Goal: Information Seeking & Learning: Check status

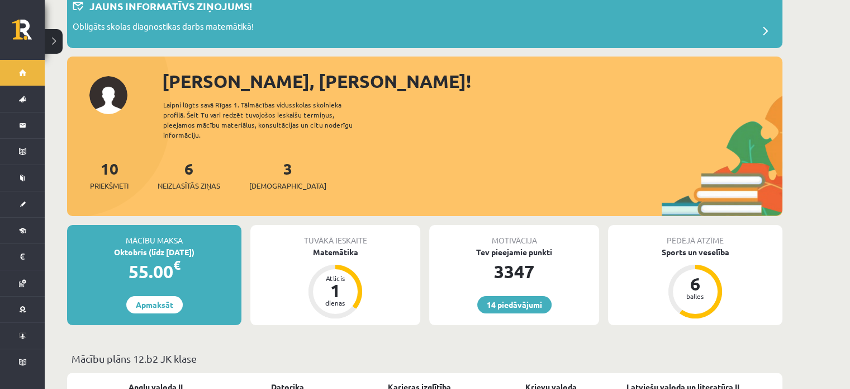
scroll to position [224, 0]
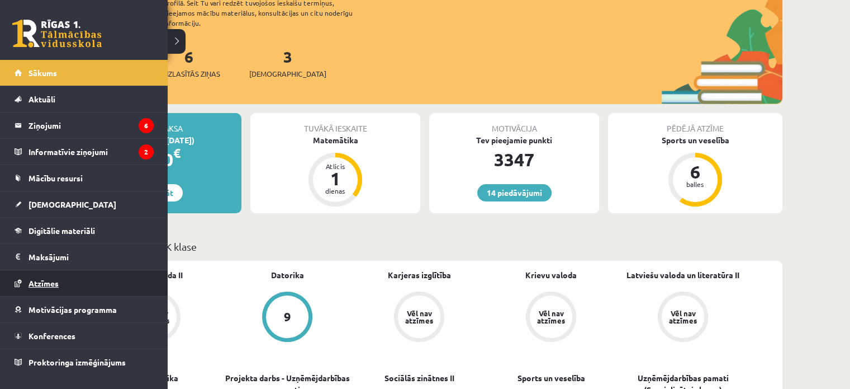
click at [36, 283] on span "Atzīmes" at bounding box center [44, 283] width 30 height 10
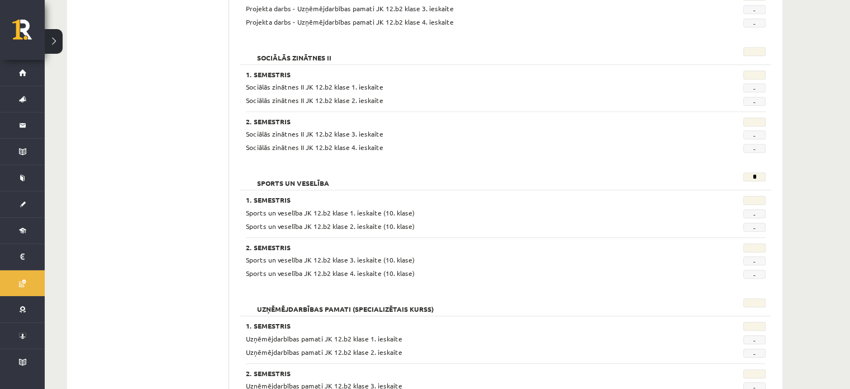
scroll to position [991, 0]
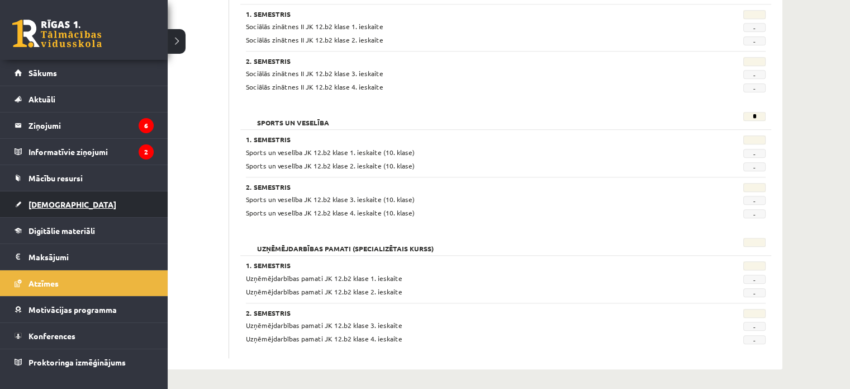
click at [58, 209] on link "[DEMOGRAPHIC_DATA]" at bounding box center [84, 204] width 139 height 26
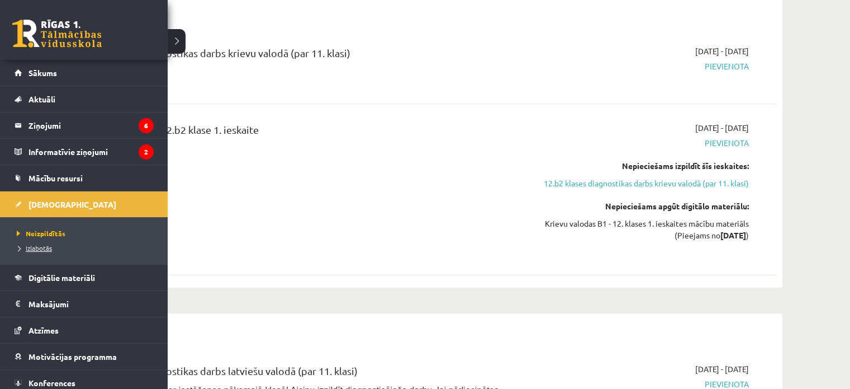
click at [29, 248] on span "Izlabotās" at bounding box center [33, 247] width 38 height 9
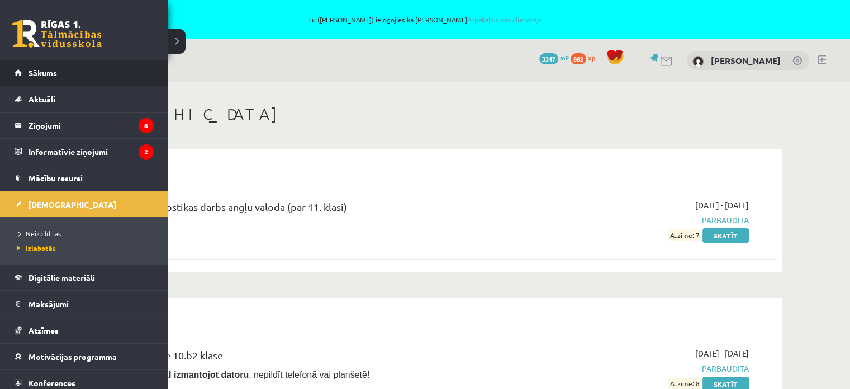
click at [29, 72] on span "Sākums" at bounding box center [43, 73] width 29 height 10
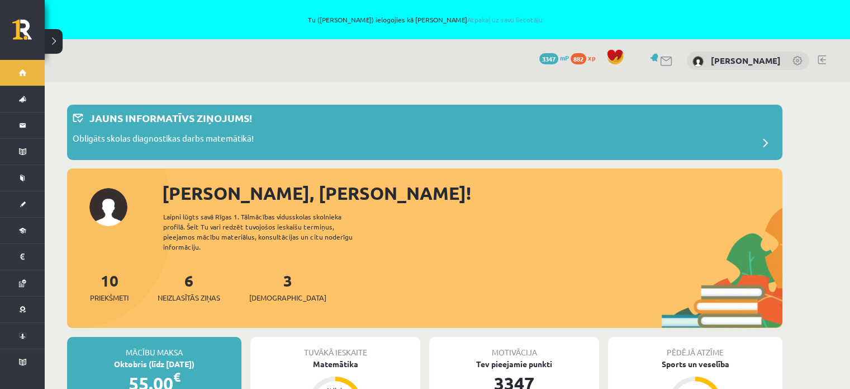
click at [434, 272] on div "10 Priekšmeti 6 Neizlasītās ziņas 3 Ieskaites" at bounding box center [425, 298] width 716 height 60
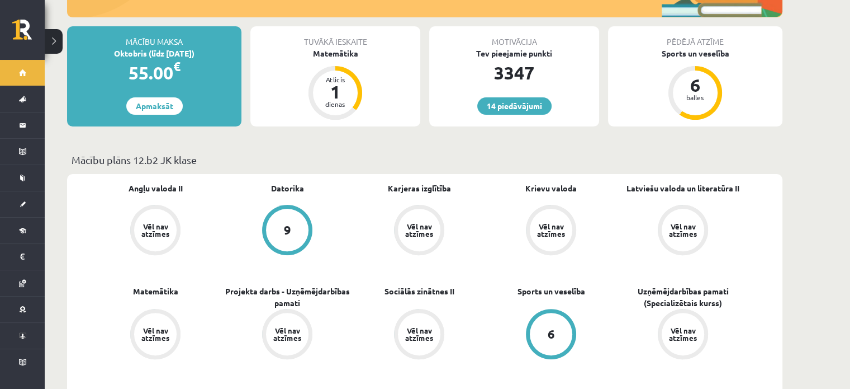
scroll to position [447, 0]
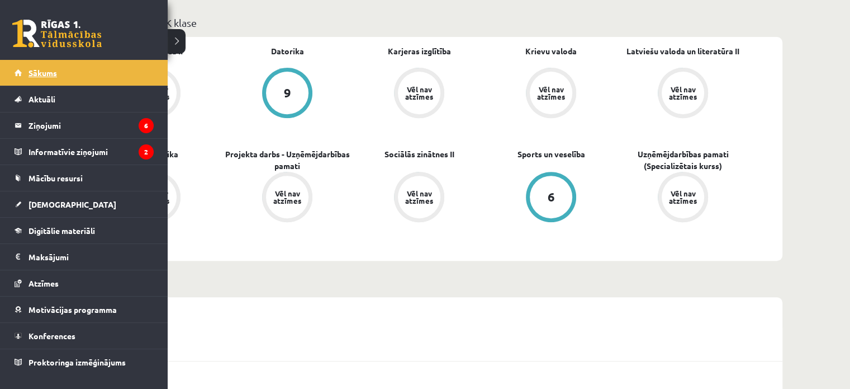
click at [49, 75] on span "Sākums" at bounding box center [43, 73] width 29 height 10
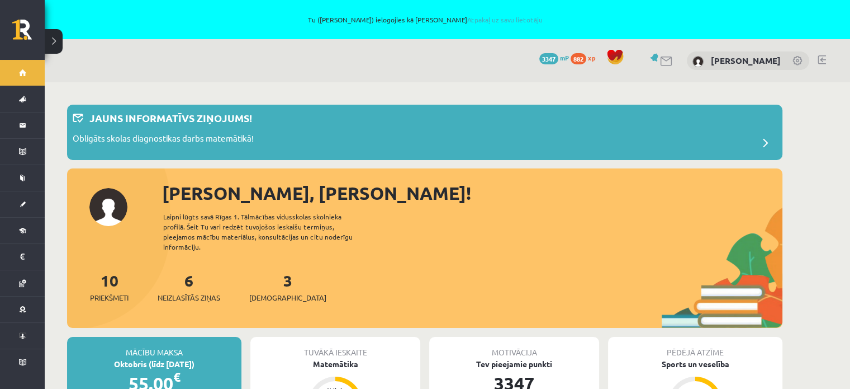
click at [495, 202] on div "[PERSON_NAME], [PERSON_NAME]!" at bounding box center [472, 192] width 621 height 27
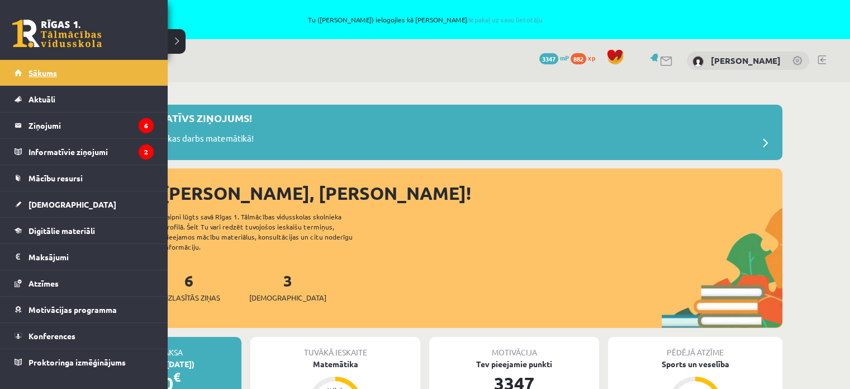
click at [49, 78] on link "Sākums" at bounding box center [84, 73] width 139 height 26
click at [23, 72] on link "Sākums" at bounding box center [84, 73] width 139 height 26
click at [22, 74] on link "Sākums" at bounding box center [84, 73] width 139 height 26
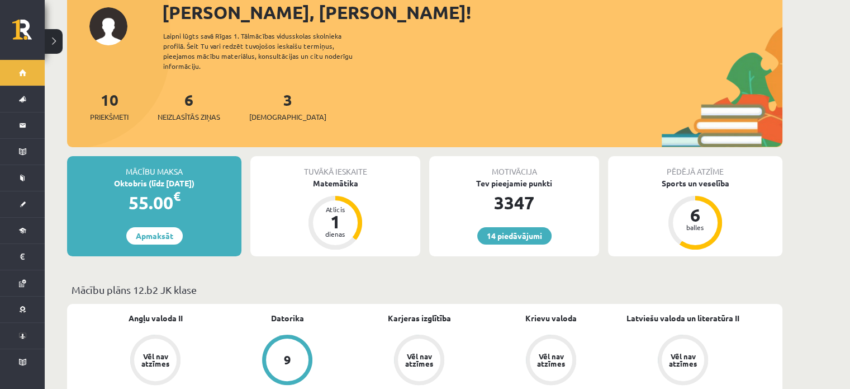
scroll to position [224, 0]
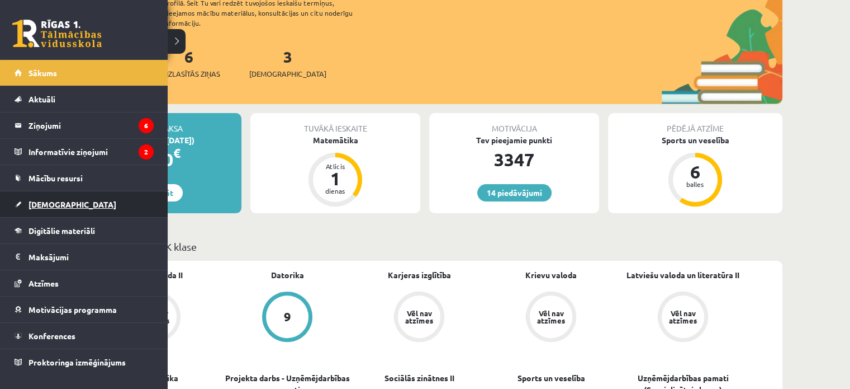
click at [51, 197] on link "[DEMOGRAPHIC_DATA]" at bounding box center [84, 204] width 139 height 26
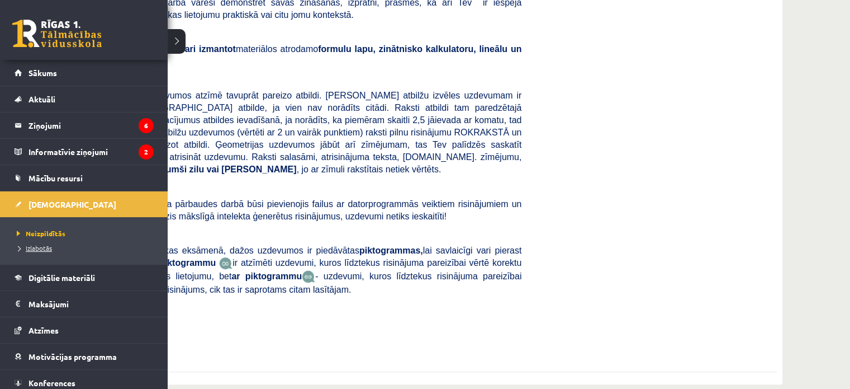
click at [27, 245] on span "Izlabotās" at bounding box center [33, 247] width 38 height 9
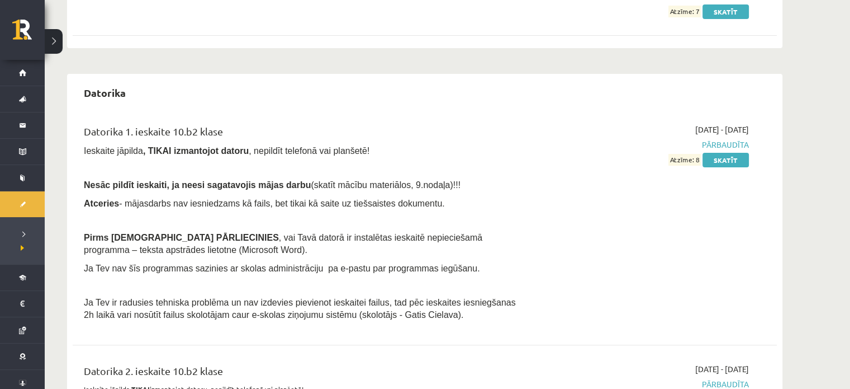
click at [638, 203] on div "2024-10-01 - 2024-10-31 Pārbaudīta Atzīme: 8 Skatīt" at bounding box center [644, 225] width 228 height 203
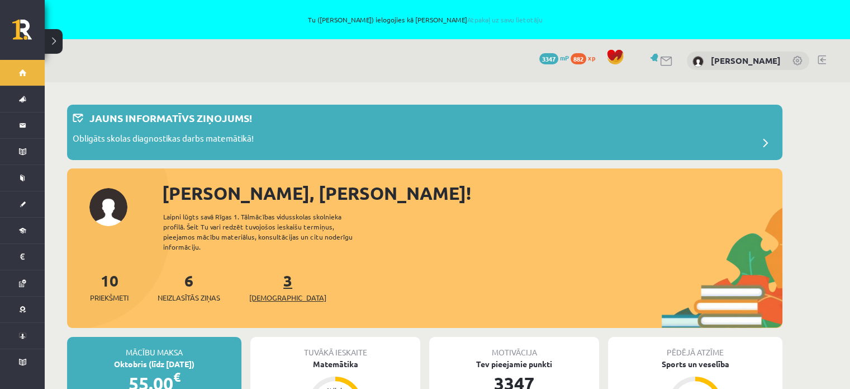
click at [268, 292] on span "[DEMOGRAPHIC_DATA]" at bounding box center [287, 297] width 77 height 11
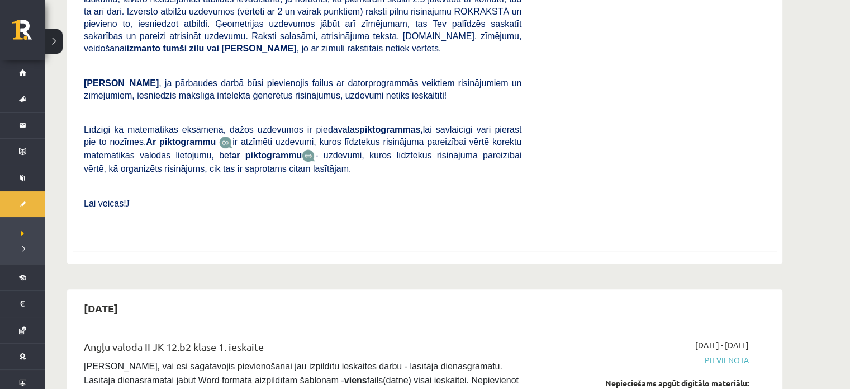
scroll to position [447, 0]
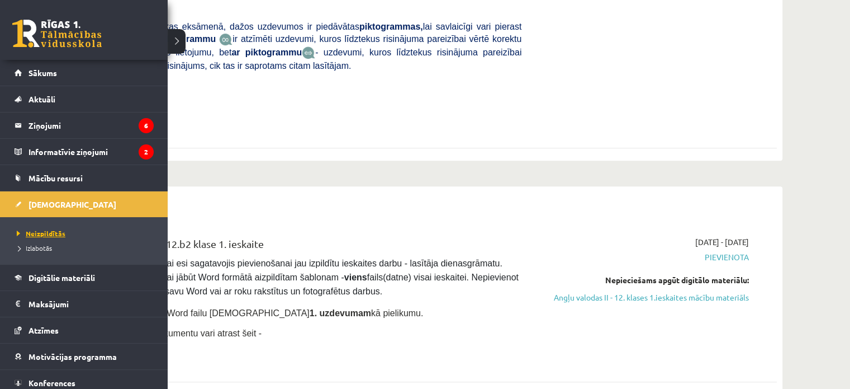
click at [45, 232] on span "Neizpildītās" at bounding box center [39, 233] width 51 height 9
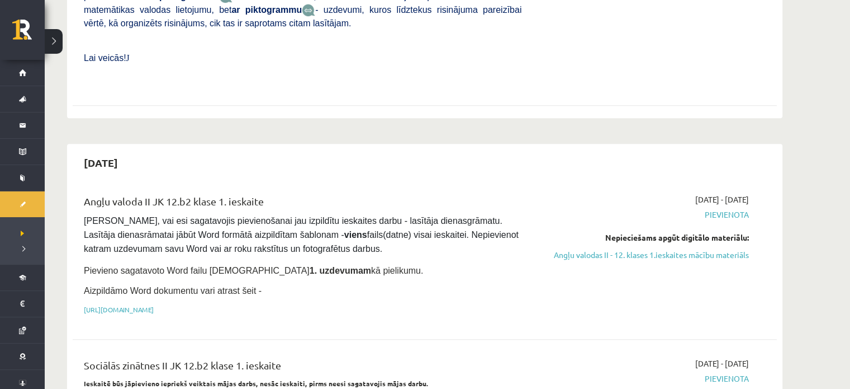
scroll to position [559, 0]
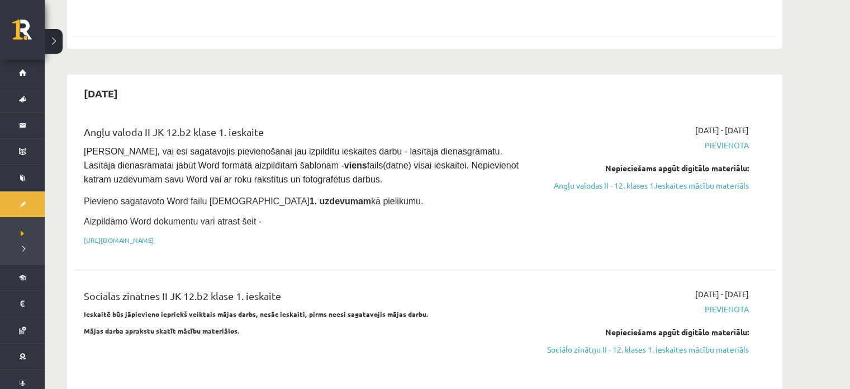
click at [338, 325] on p "Mājas darba aprakstu skatīt mācību materiālos." at bounding box center [303, 330] width 438 height 10
